Goal: Task Accomplishment & Management: Complete application form

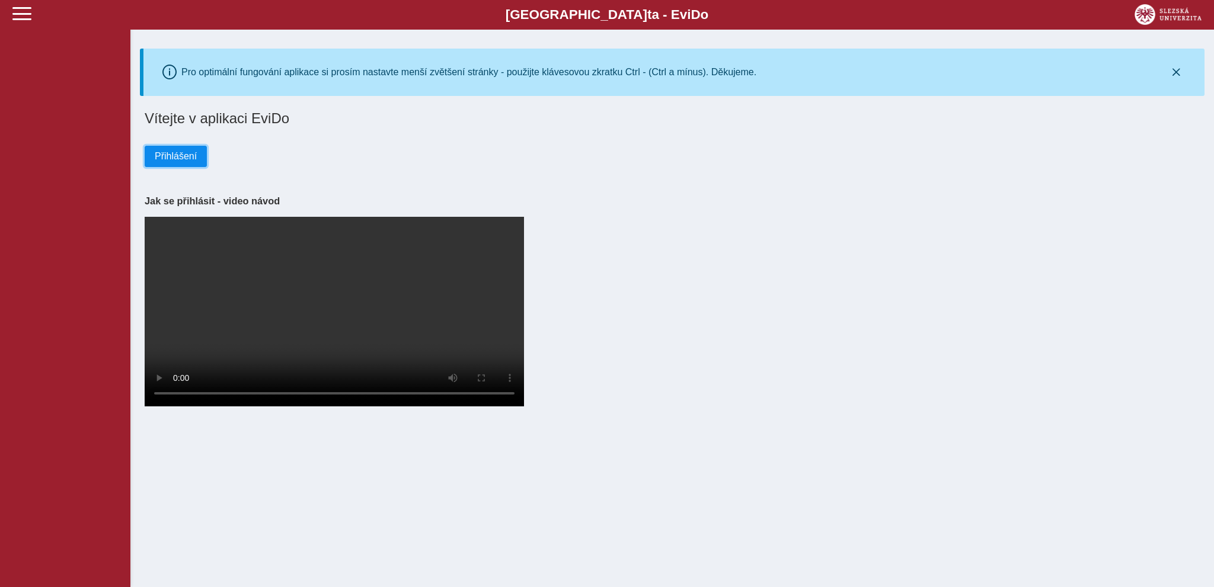
drag, startPoint x: 163, startPoint y: 160, endPoint x: 290, endPoint y: 178, distance: 128.6
click at [164, 159] on span "Přihlášení" at bounding box center [176, 156] width 42 height 11
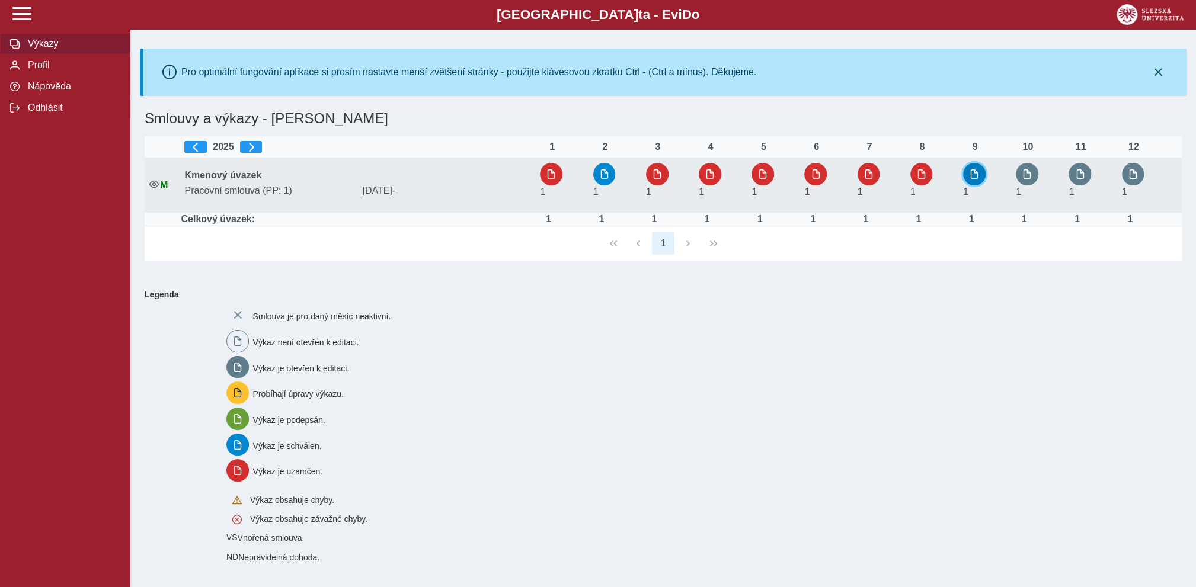
click at [973, 172] on span "button" at bounding box center [973, 173] width 9 height 9
